Goal: Transaction & Acquisition: Purchase product/service

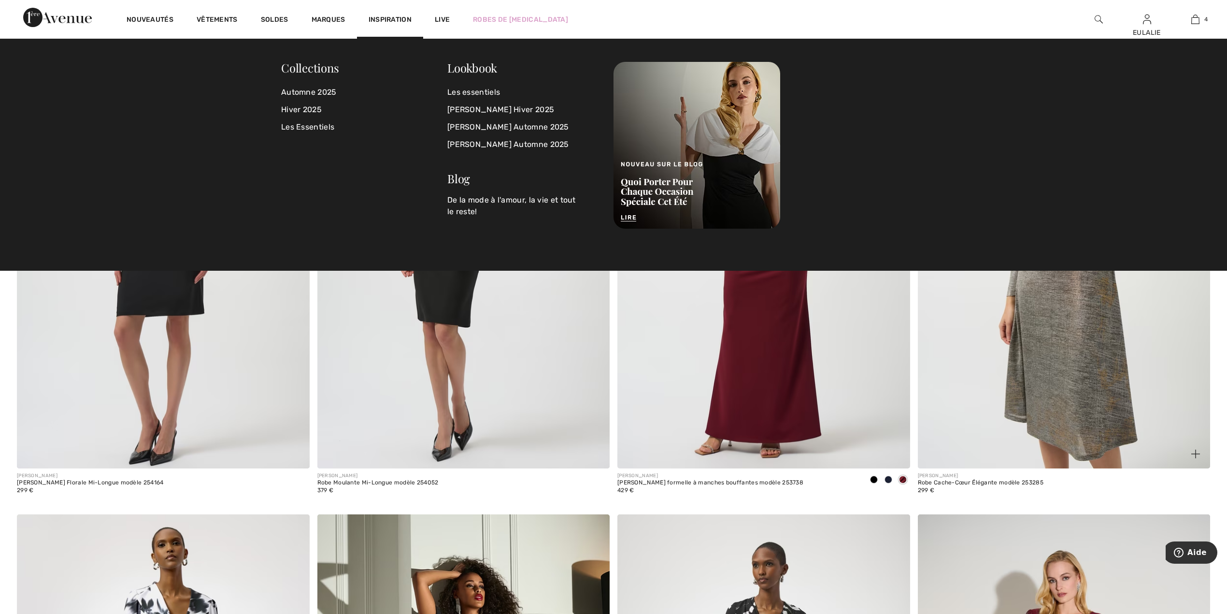
scroll to position [4834, 0]
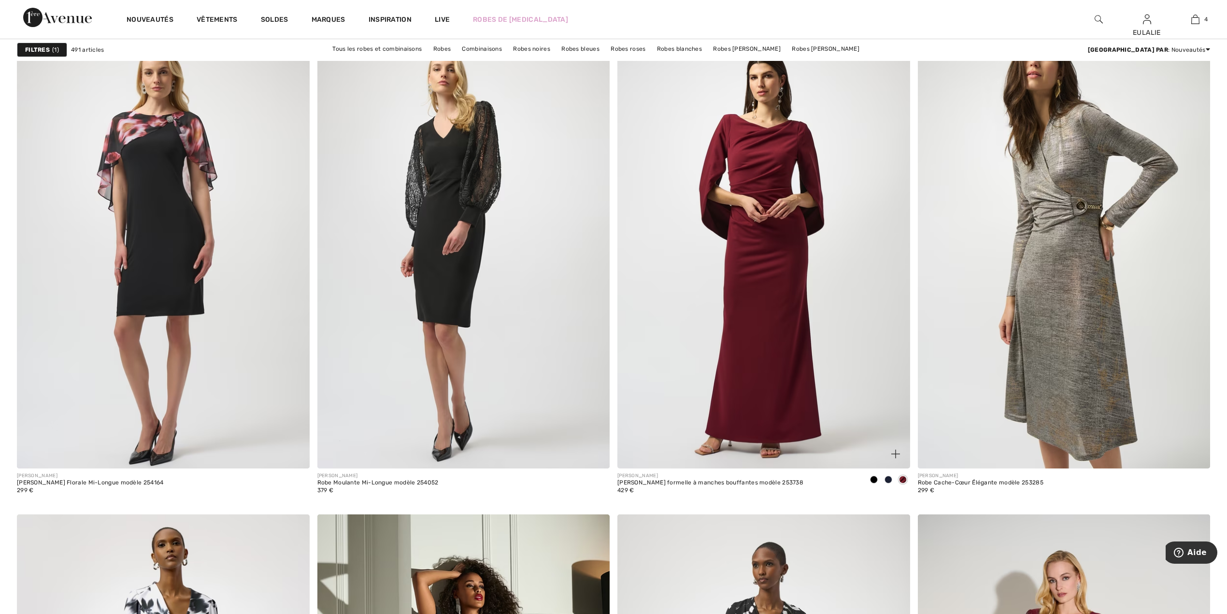
click at [768, 238] on img at bounding box center [763, 248] width 293 height 439
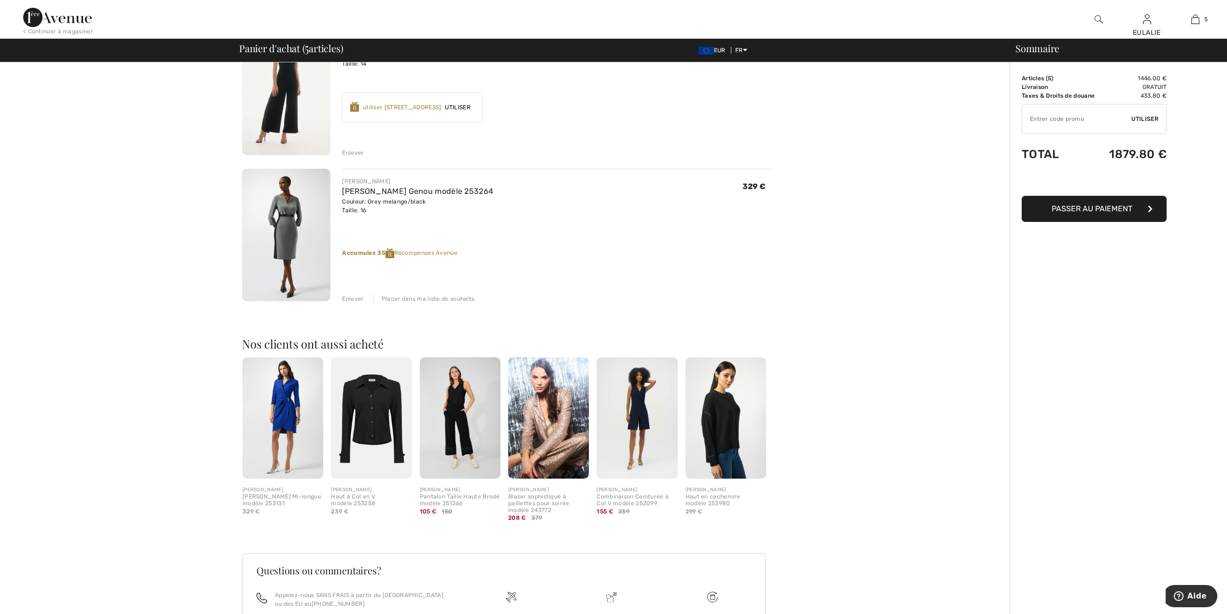
scroll to position [667, 0]
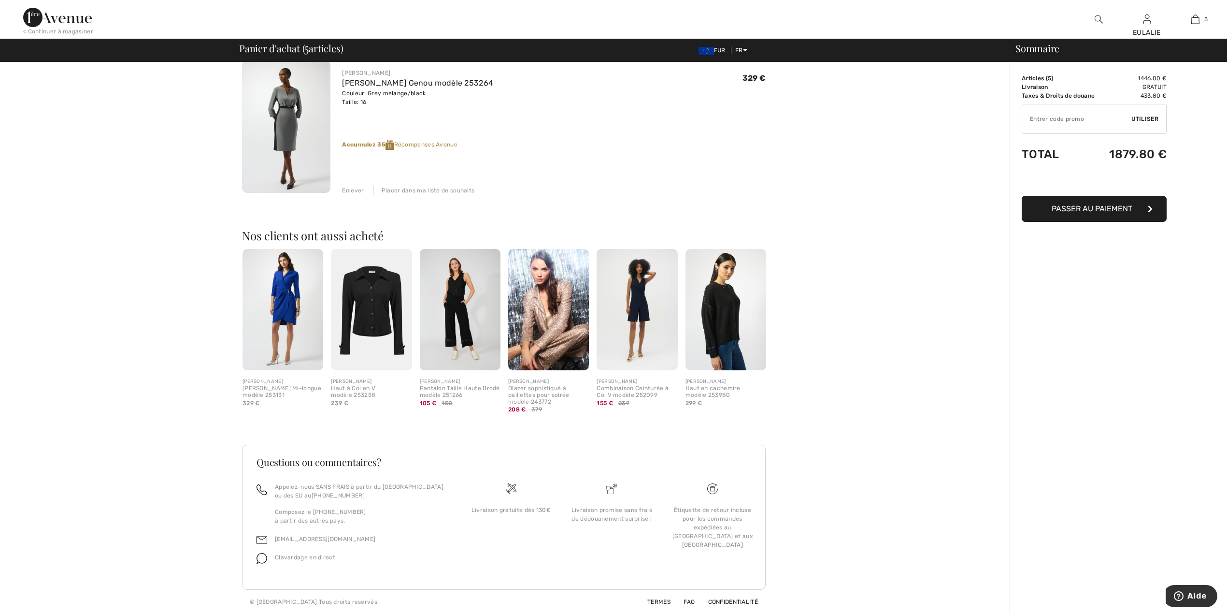
click at [275, 104] on img at bounding box center [286, 126] width 88 height 133
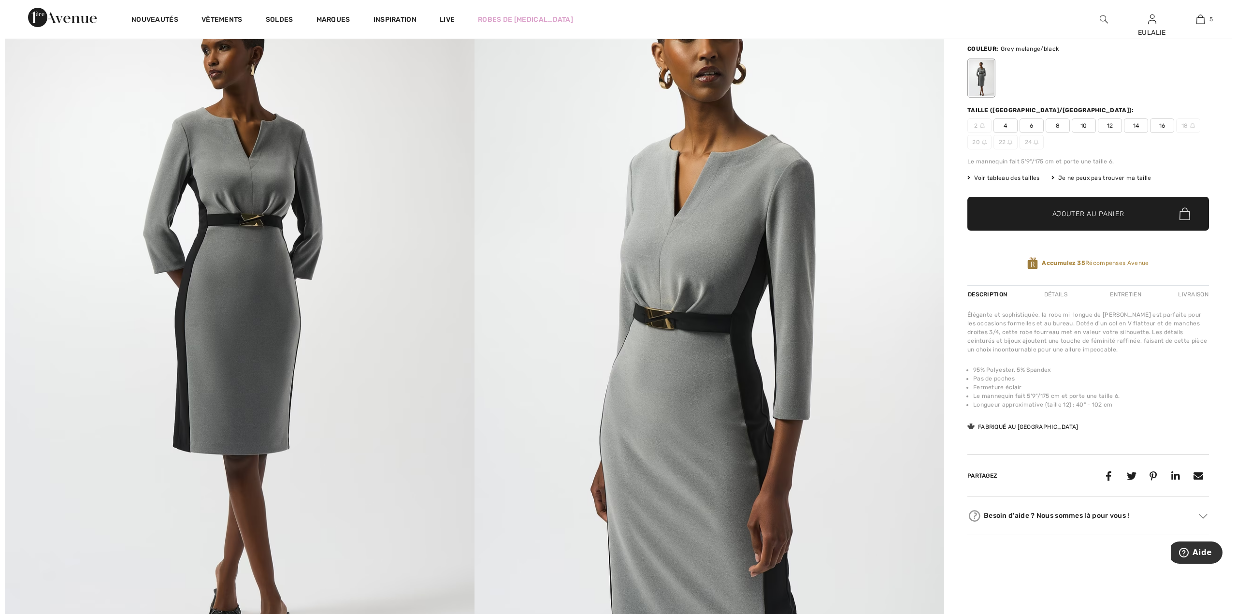
scroll to position [193, 0]
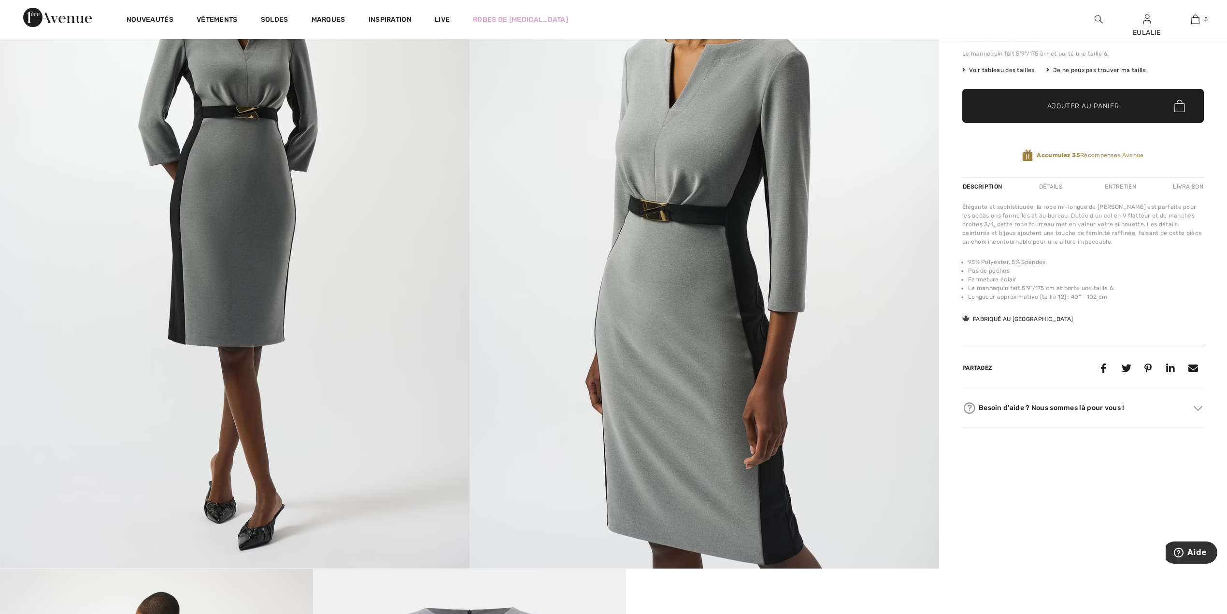
click at [250, 208] on img at bounding box center [235, 216] width 470 height 704
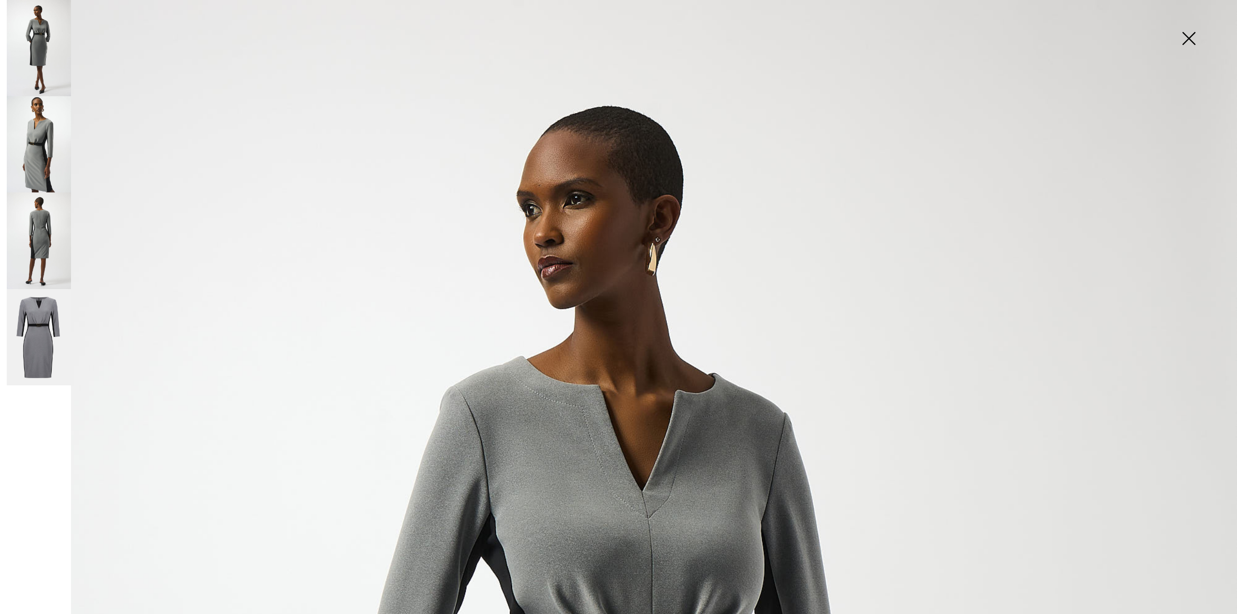
click at [39, 227] on img at bounding box center [39, 240] width 64 height 96
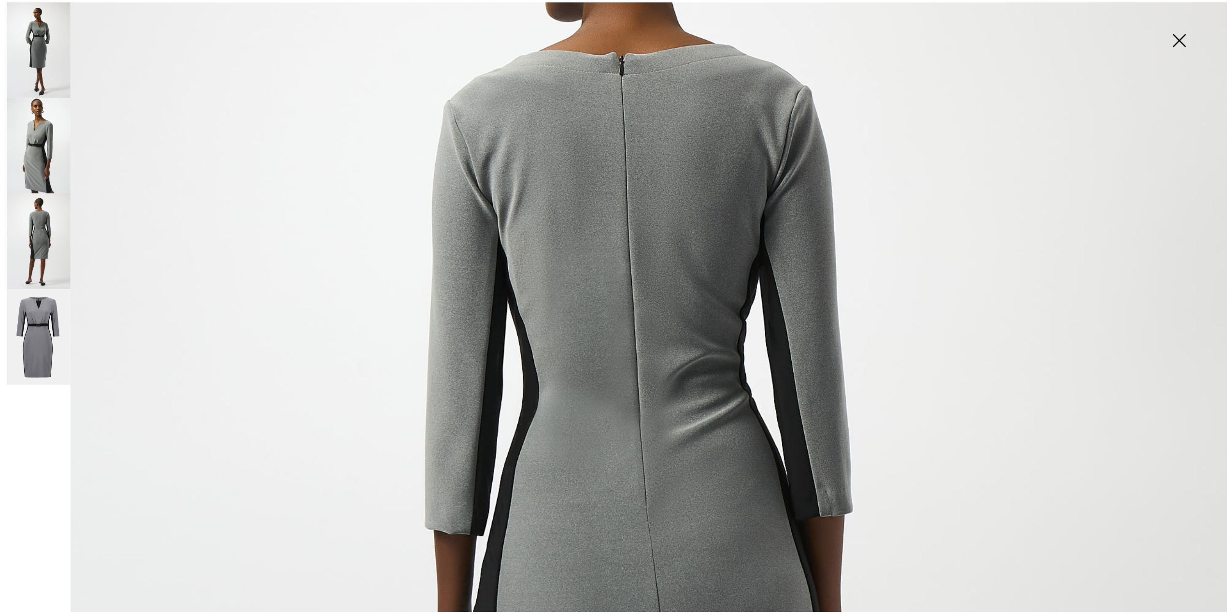
scroll to position [322, 0]
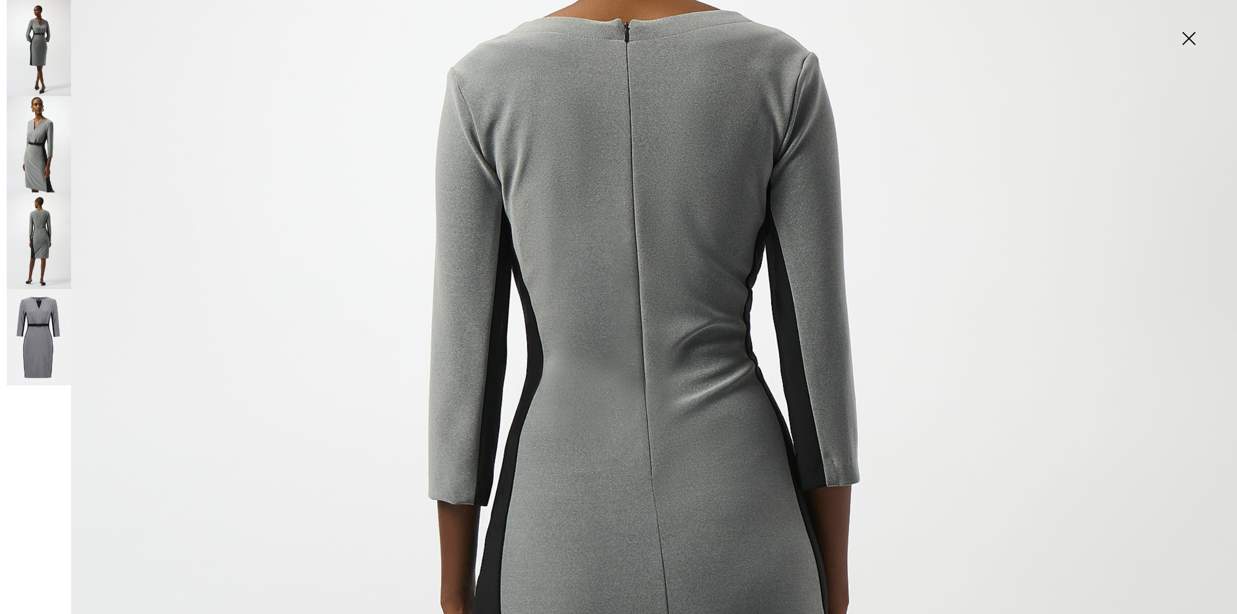
click at [1192, 37] on img at bounding box center [1188, 39] width 48 height 50
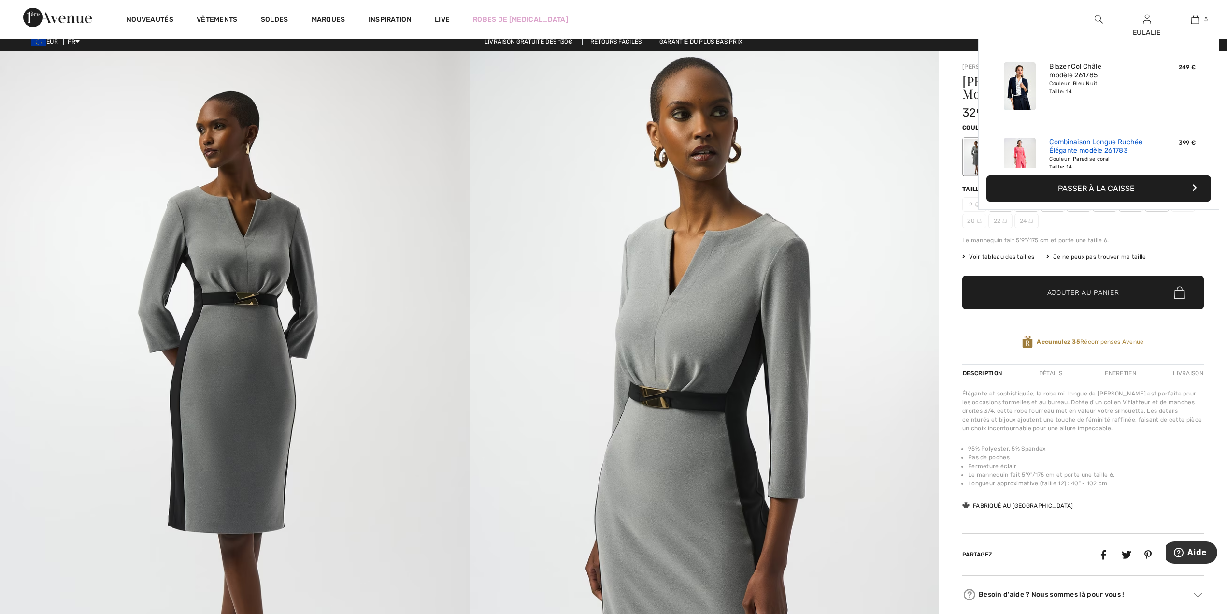
scroll to position [0, 0]
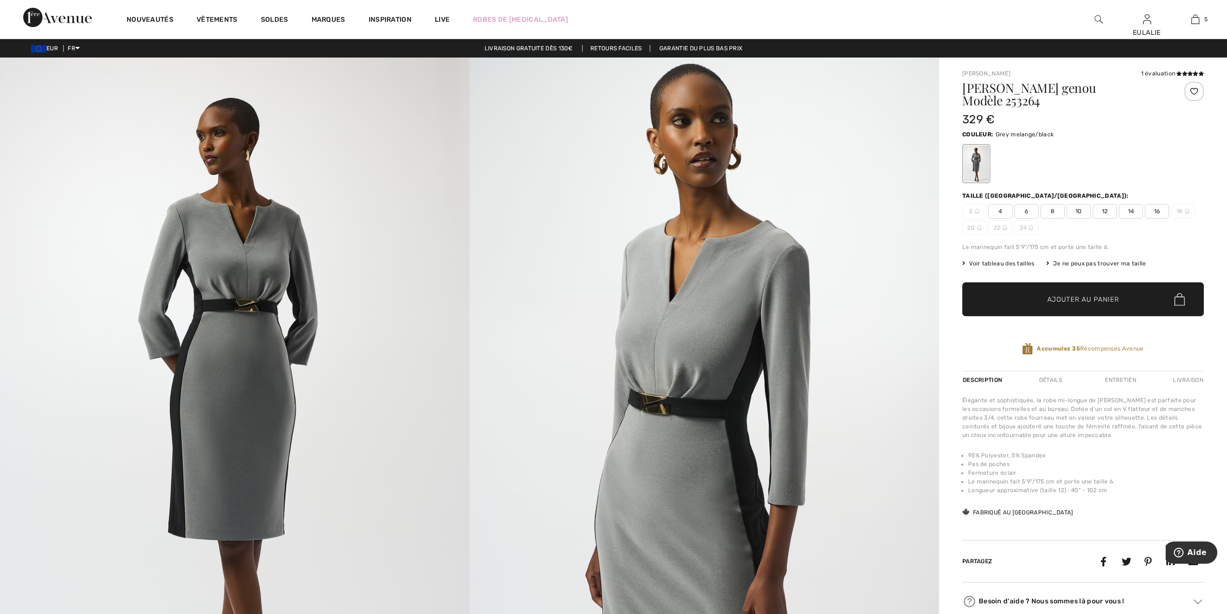
click at [1132, 204] on span "14" at bounding box center [1131, 211] width 24 height 14
click at [1110, 294] on span "Ajouter au panier" at bounding box center [1083, 299] width 72 height 10
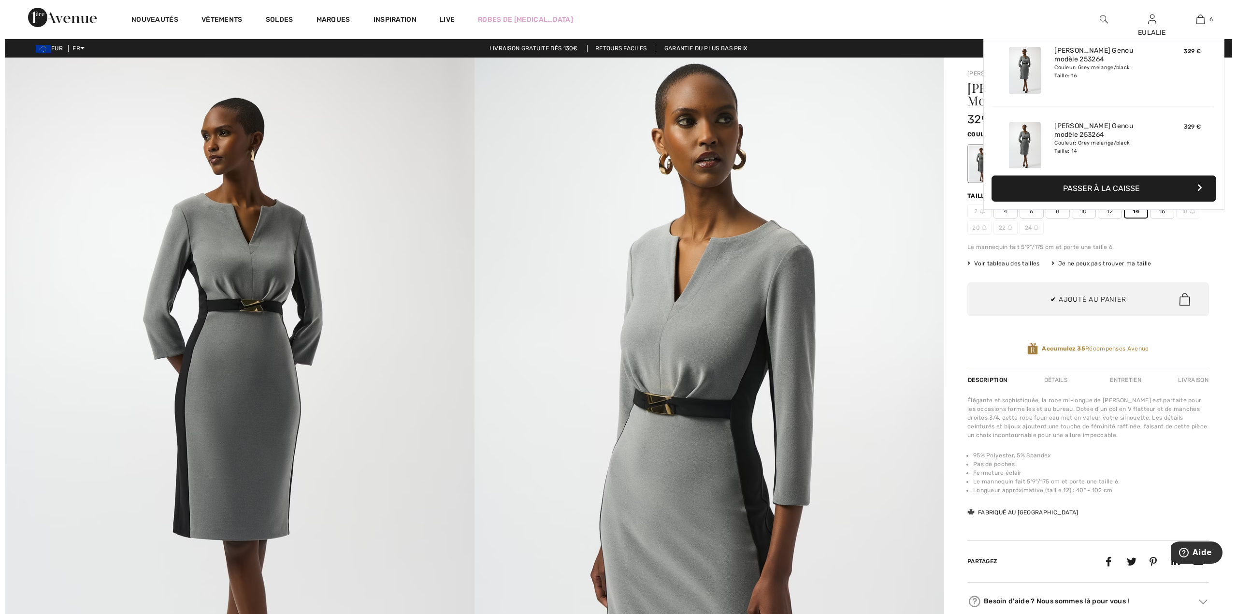
scroll to position [332, 0]
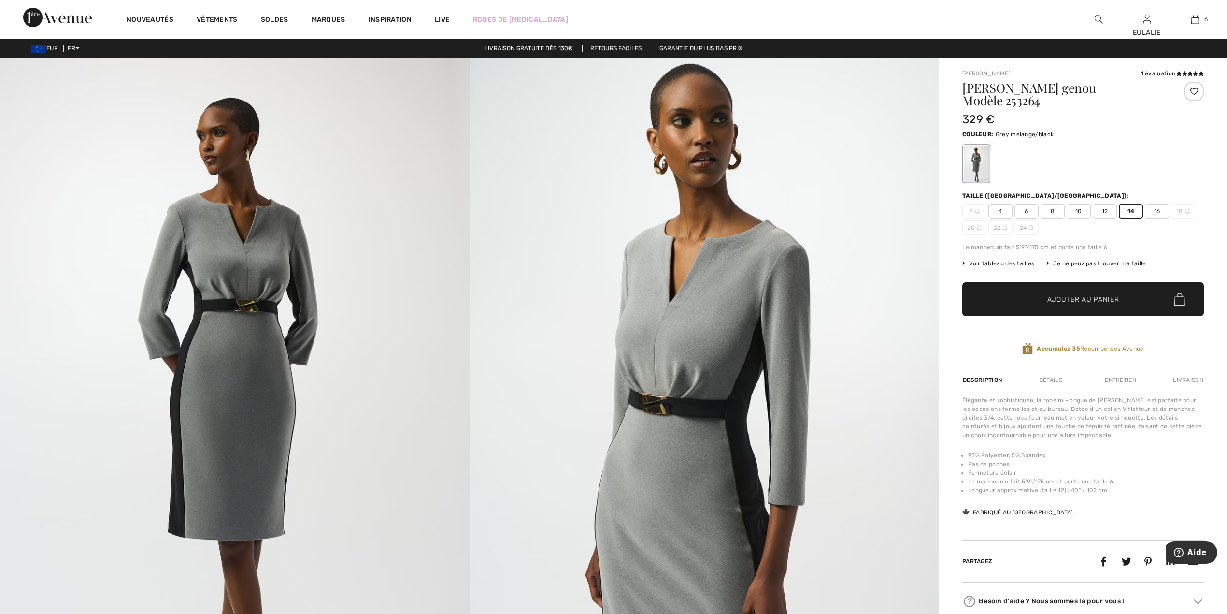
click at [278, 251] on img at bounding box center [235, 409] width 470 height 704
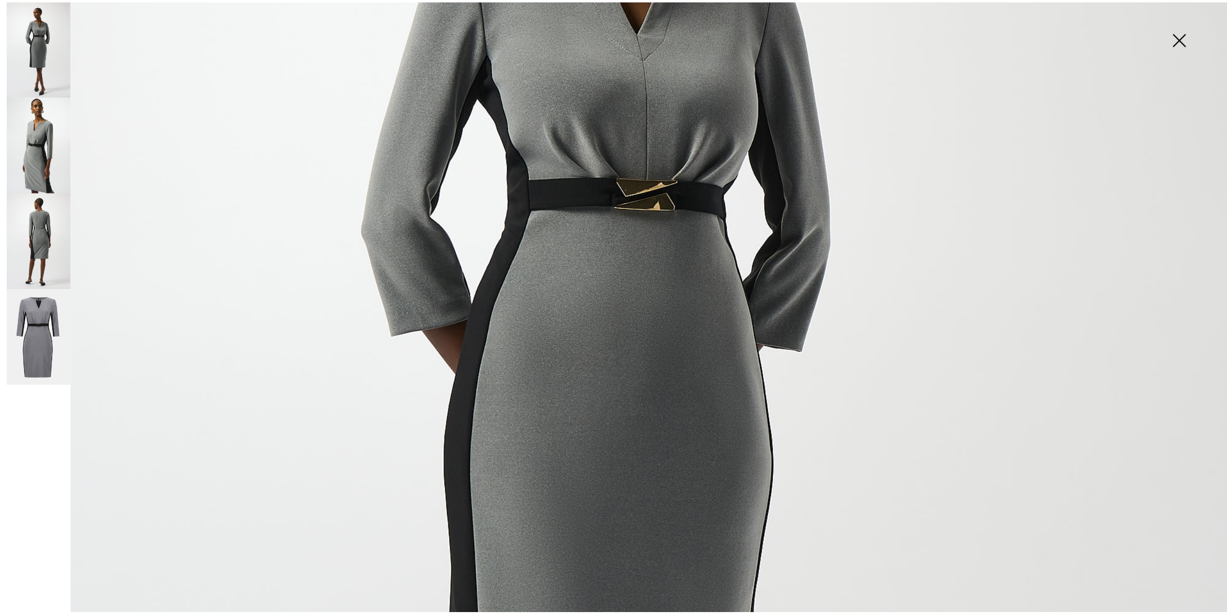
scroll to position [257, 0]
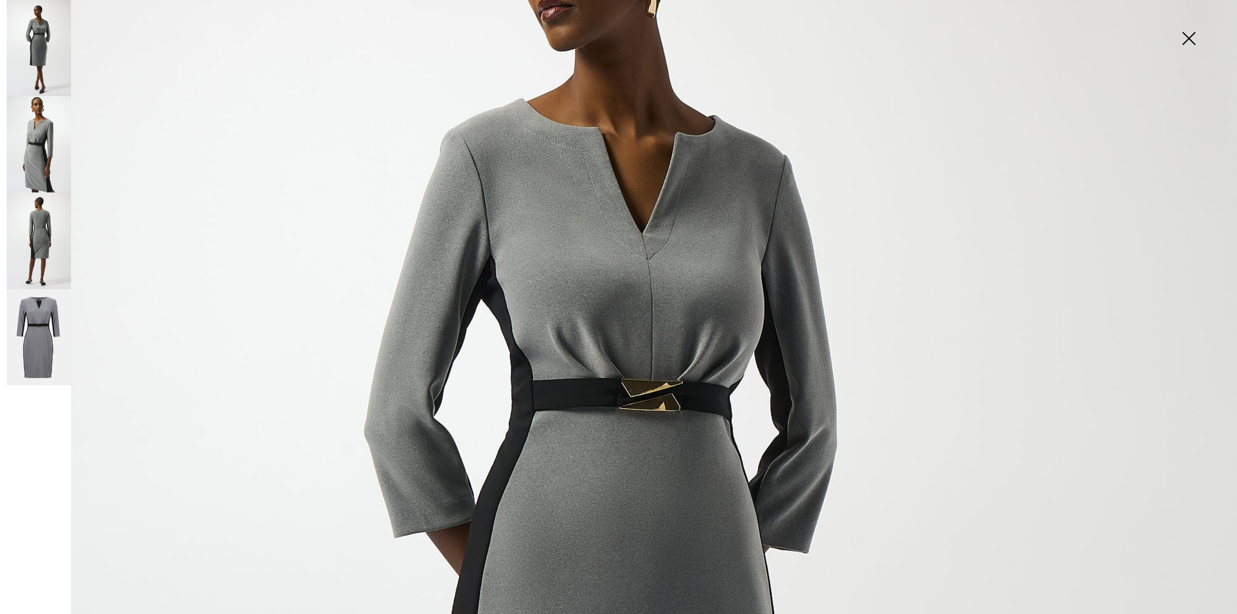
click at [1187, 36] on img at bounding box center [1188, 39] width 48 height 50
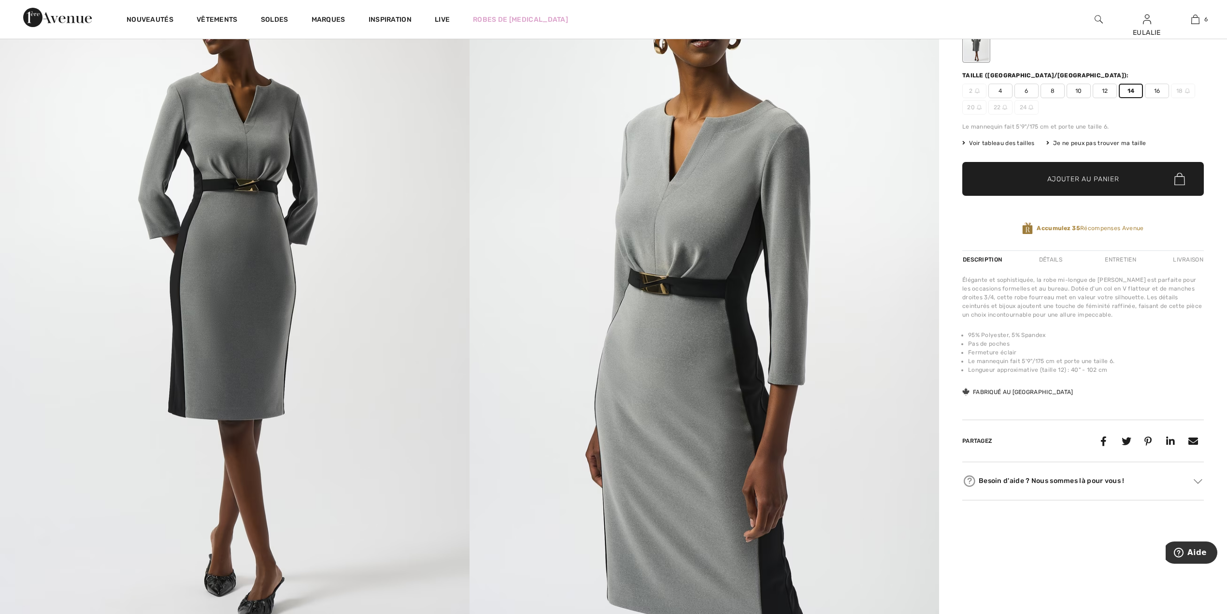
scroll to position [0, 0]
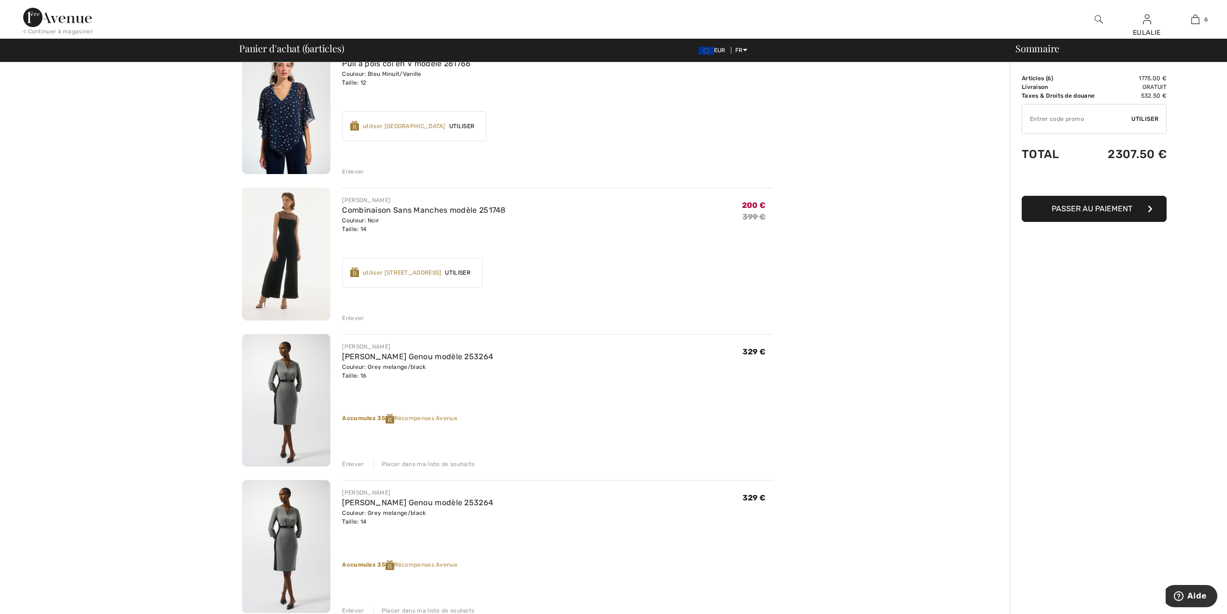
scroll to position [451, 0]
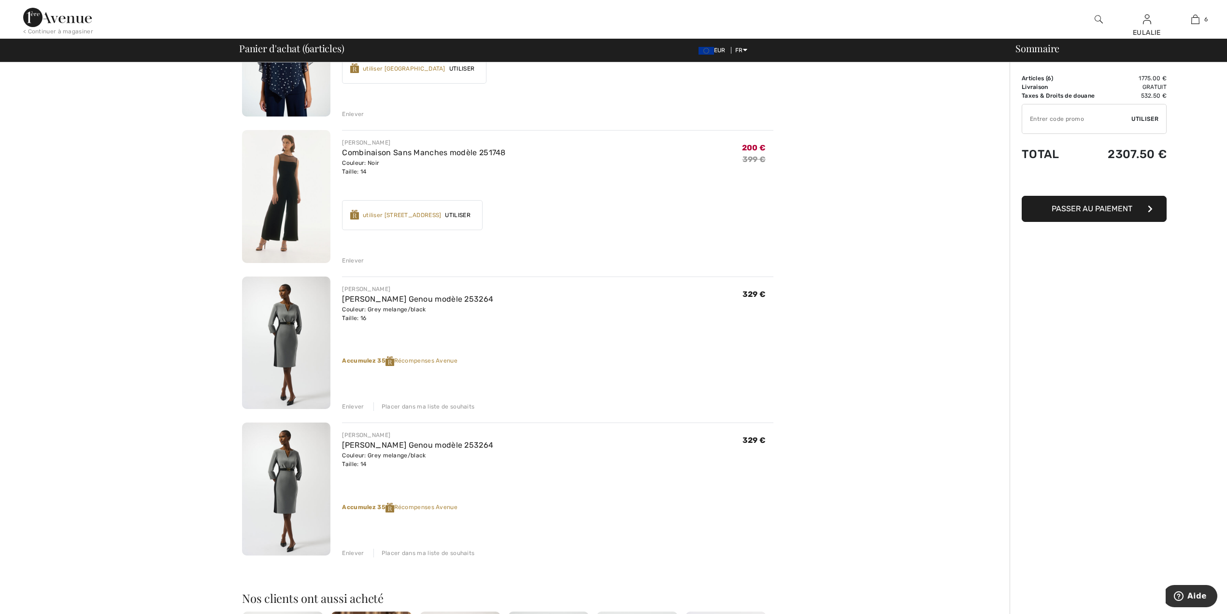
click at [292, 319] on img at bounding box center [286, 342] width 88 height 133
